Goal: Task Accomplishment & Management: Use online tool/utility

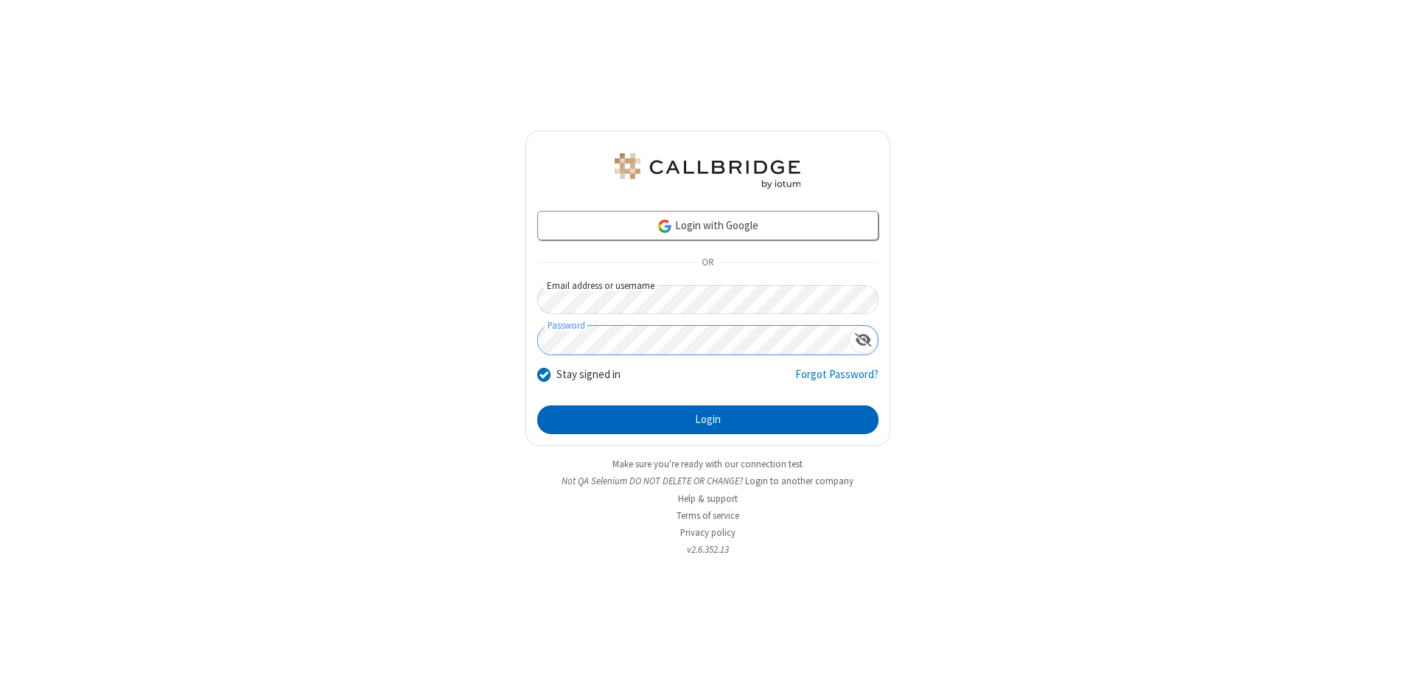
click at [708, 420] on button "Login" at bounding box center [707, 419] width 341 height 29
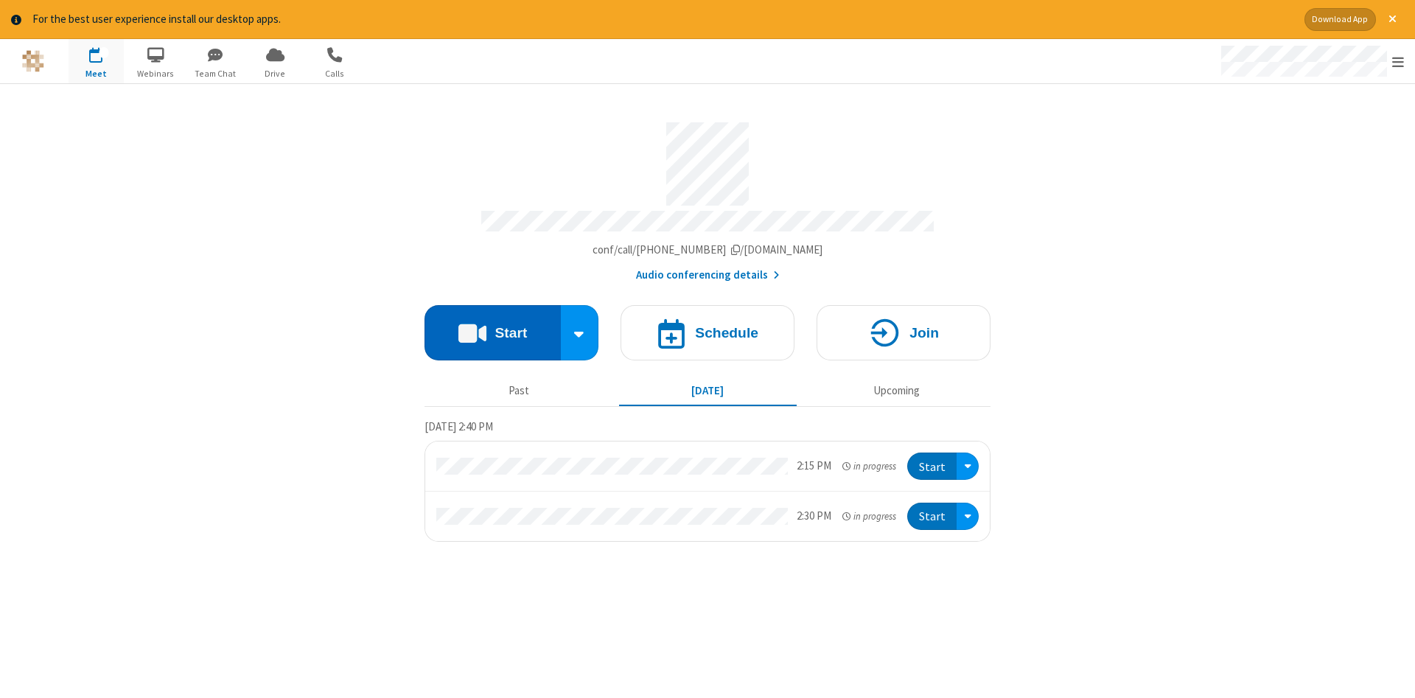
click at [492, 327] on button "Start" at bounding box center [493, 332] width 136 height 55
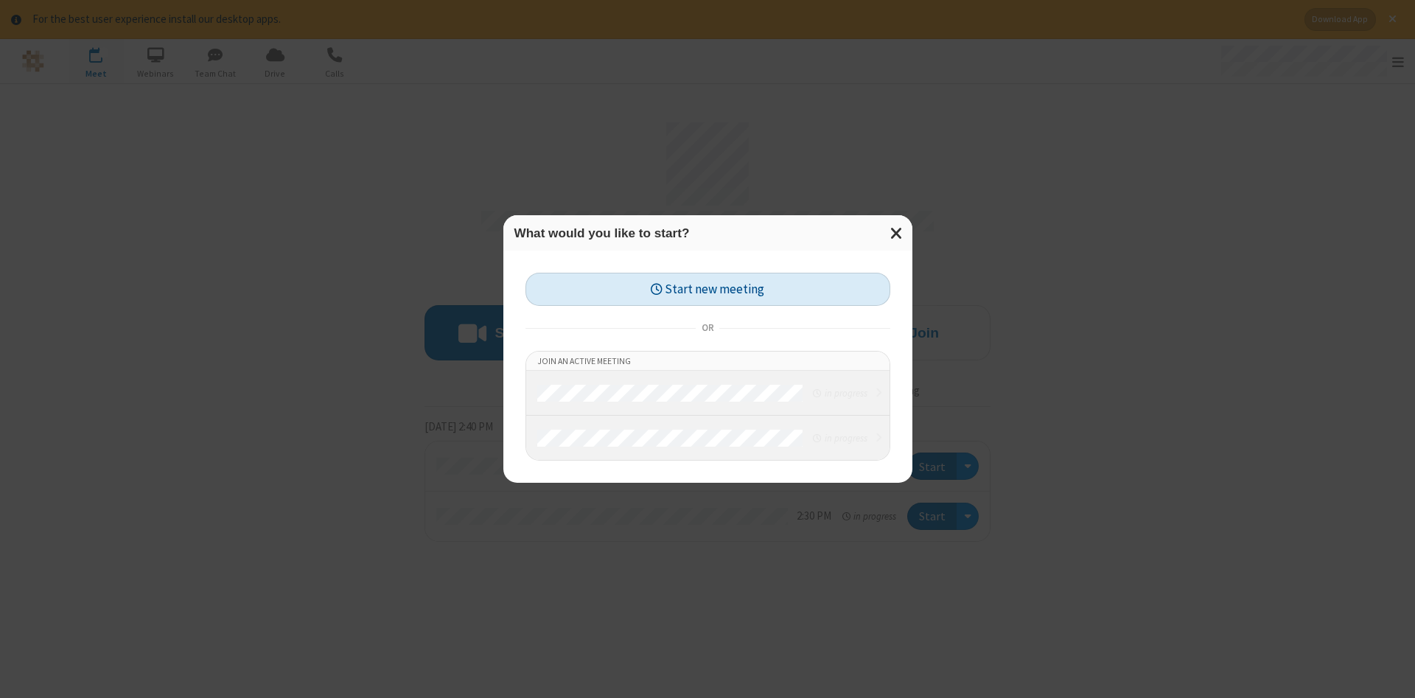
click at [708, 289] on button "Start new meeting" at bounding box center [708, 289] width 365 height 33
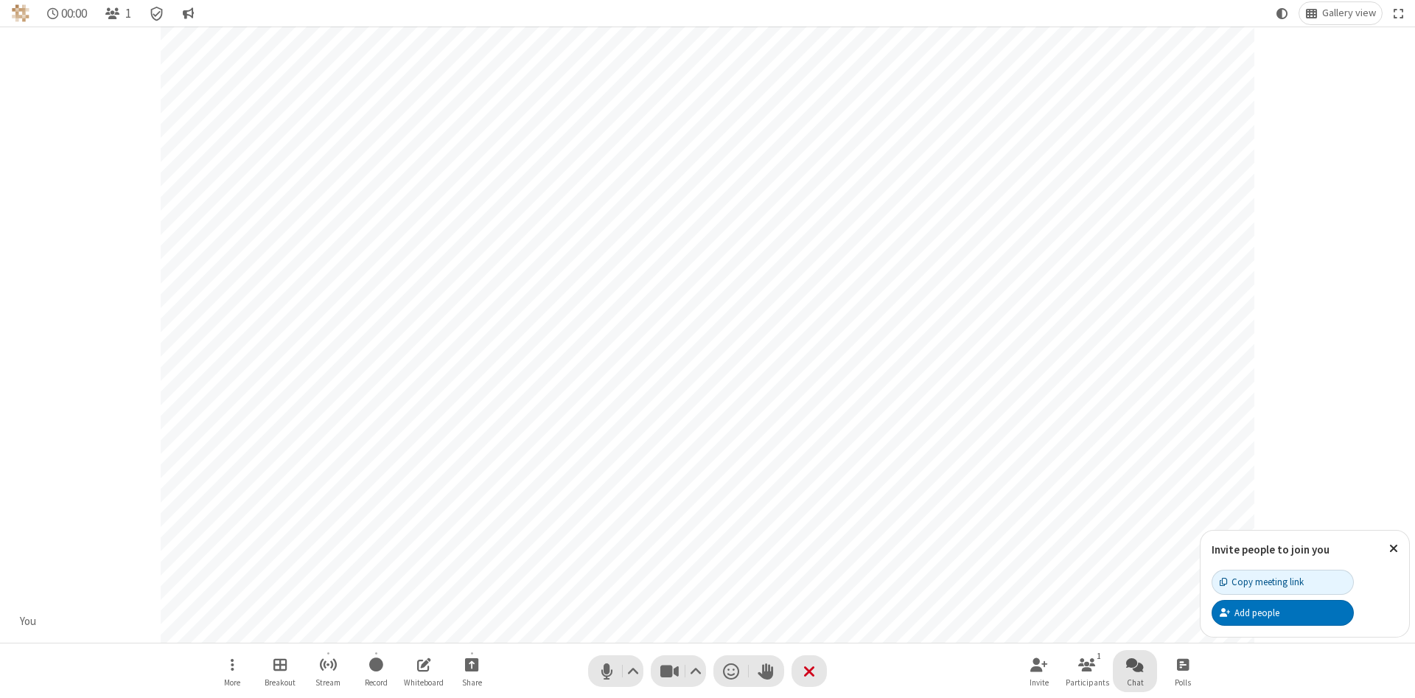
click at [1135, 664] on span "Open chat" at bounding box center [1135, 664] width 18 height 18
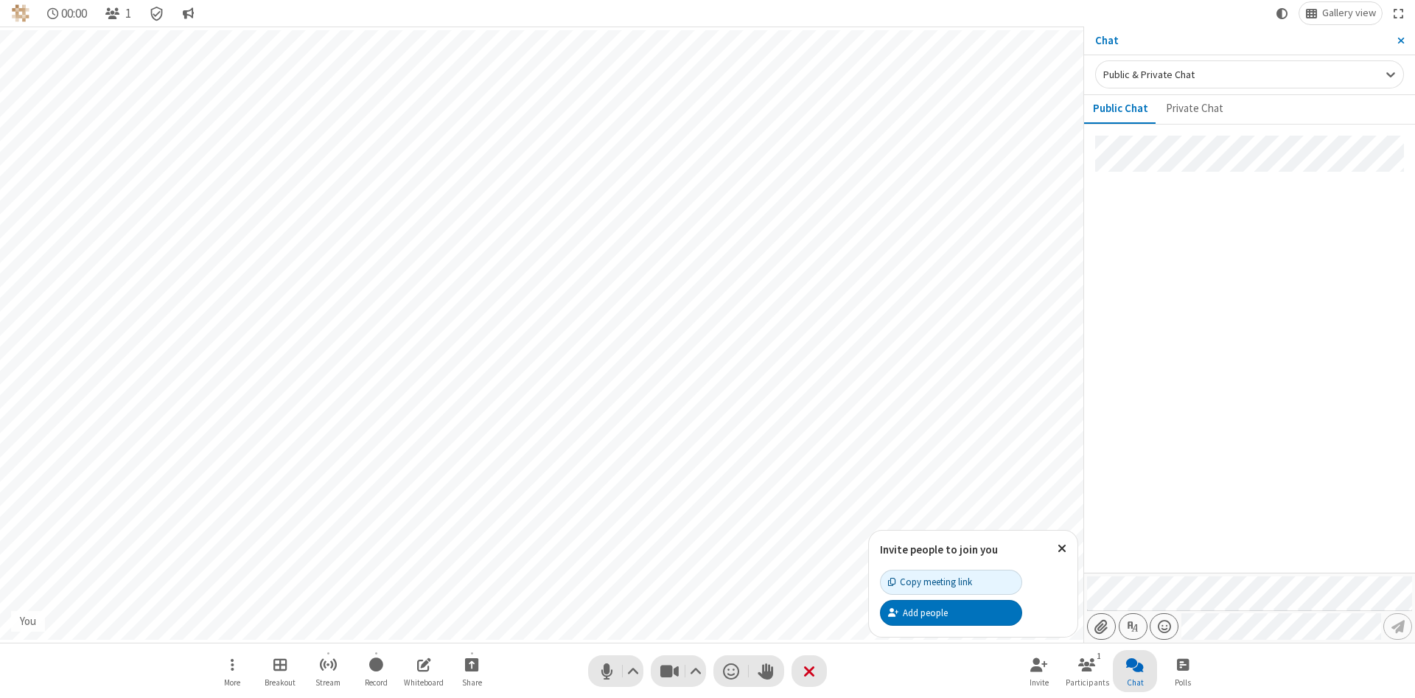
type input "C:\fakepath\doc_test.docx"
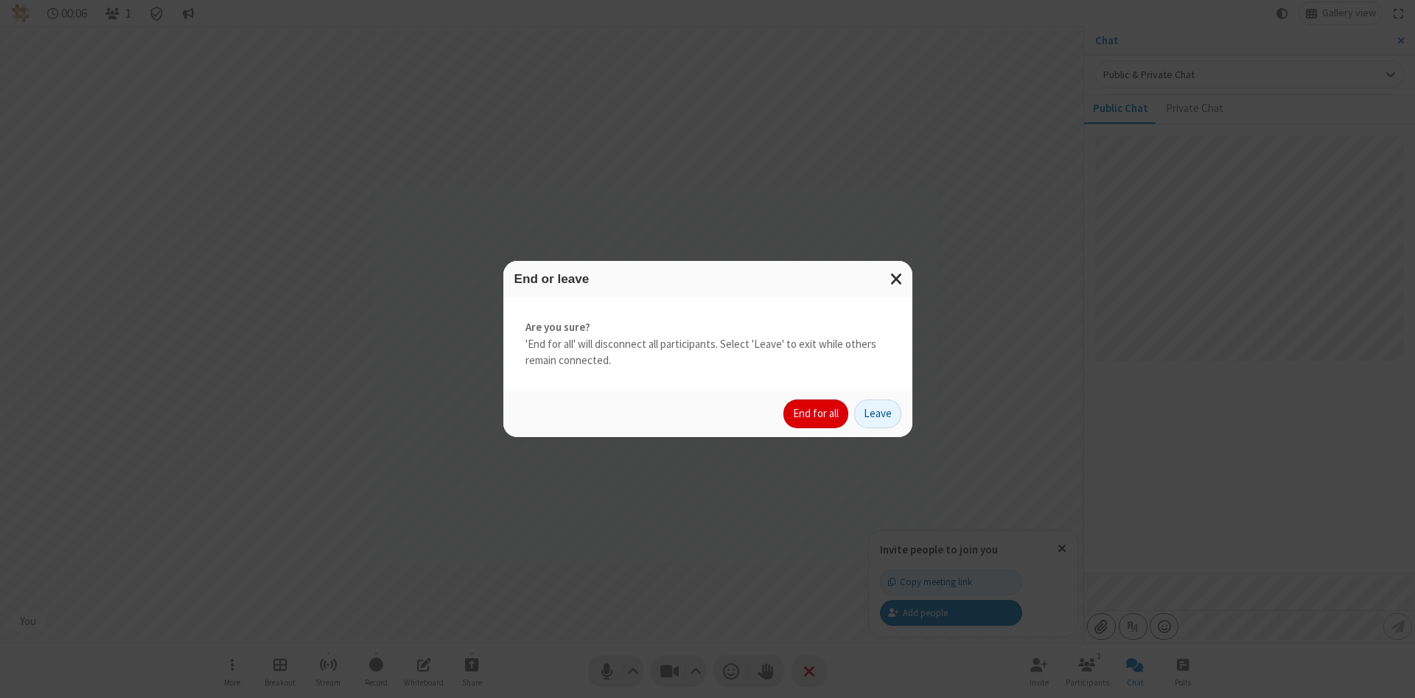
click at [817, 413] on button "End for all" at bounding box center [815, 413] width 65 height 29
